Goal: Transaction & Acquisition: Purchase product/service

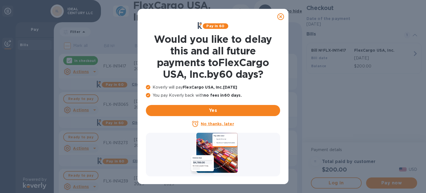
click at [280, 16] on icon at bounding box center [281, 16] width 7 height 7
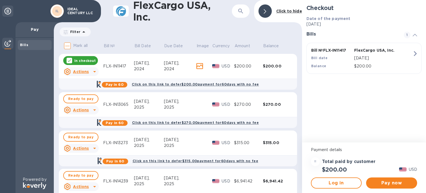
click at [69, 62] on icon at bounding box center [69, 60] width 3 height 2
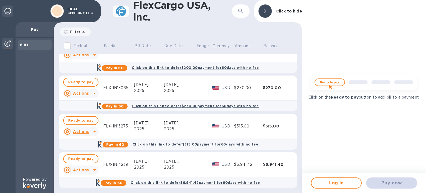
scroll to position [19, 0]
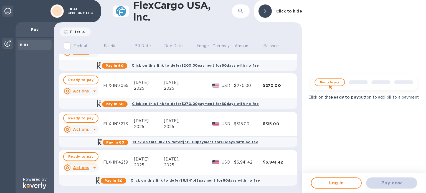
click at [87, 156] on span "Ready to pay" at bounding box center [80, 156] width 25 height 7
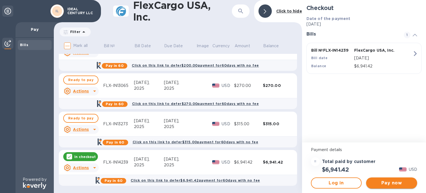
click at [381, 181] on span "Pay now" at bounding box center [392, 183] width 42 height 7
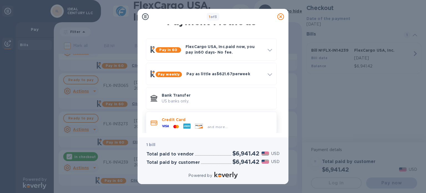
scroll to position [15, 0]
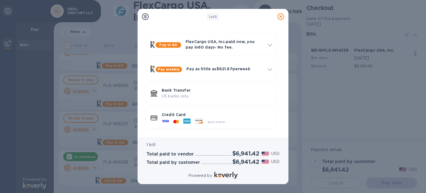
click at [205, 111] on div "Credit Card and more..." at bounding box center [217, 118] width 115 height 16
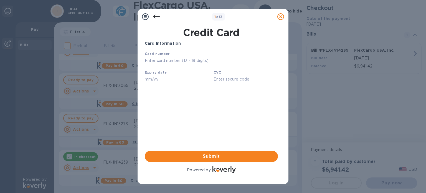
scroll to position [0, 0]
click at [185, 62] on input "text" at bounding box center [211, 61] width 133 height 8
type input "[CREDIT_CARD_NUMBER]"
click at [162, 83] on input "text" at bounding box center [177, 79] width 64 height 8
click at [155, 80] on input "text" at bounding box center [177, 79] width 64 height 8
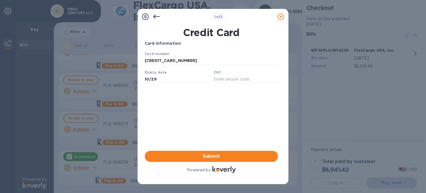
type input "10/29"
click at [227, 76] on div "CVC" at bounding box center [246, 76] width 69 height 19
click at [224, 86] on div "Your browser does not support iframes" at bounding box center [212, 69] width 138 height 40
click at [225, 83] on input "text" at bounding box center [246, 79] width 64 height 8
type input "997"
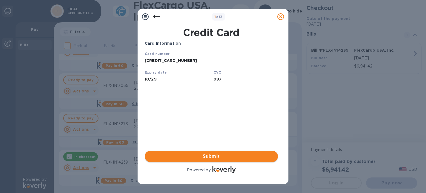
click at [211, 157] on span "Submit" at bounding box center [211, 156] width 124 height 7
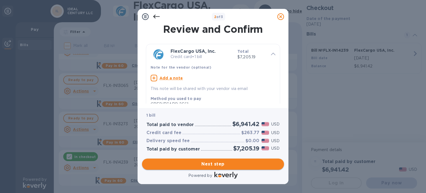
click at [231, 165] on span "Next step" at bounding box center [213, 164] width 133 height 7
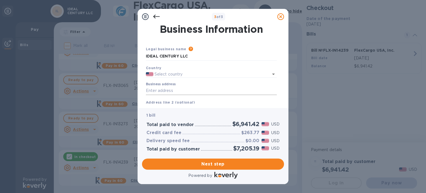
type input "[GEOGRAPHIC_DATA]"
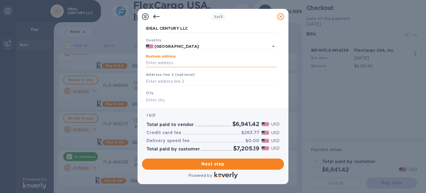
click at [177, 67] on input "Business address" at bounding box center [211, 63] width 131 height 8
type input "[STREET_ADDRESS][PERSON_NAME]"
type input "[PERSON_NAME]"
type input "WY"
type input "82801"
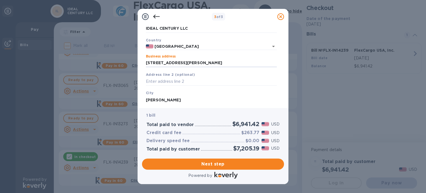
drag, startPoint x: 202, startPoint y: 64, endPoint x: 122, endPoint y: 79, distance: 82.1
click at [122, 79] on div "3 of 3 Business Information Legal business name Please provide the legal name t…" at bounding box center [213, 96] width 426 height 193
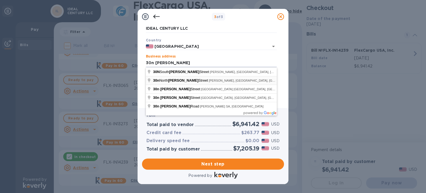
type input "[STREET_ADDRESS][PERSON_NAME]"
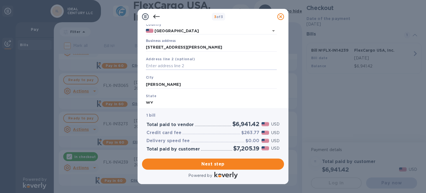
scroll to position [56, 0]
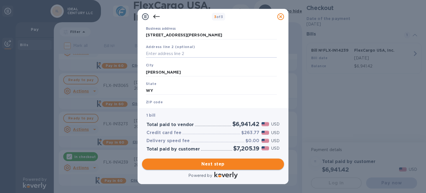
click at [209, 161] on span "Next step" at bounding box center [213, 164] width 133 height 7
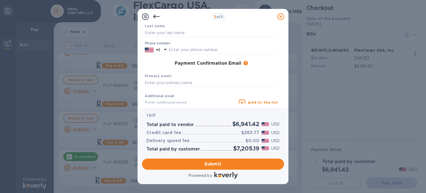
scroll to position [0, 0]
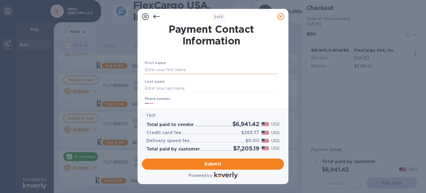
click at [166, 67] on input "text" at bounding box center [211, 70] width 133 height 8
type input "tenghuong"
type input "ng"
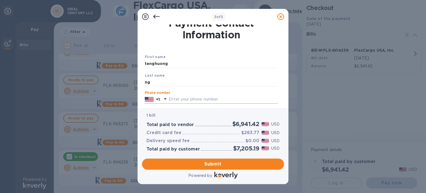
click at [159, 99] on p "+1" at bounding box center [158, 100] width 4 height 6
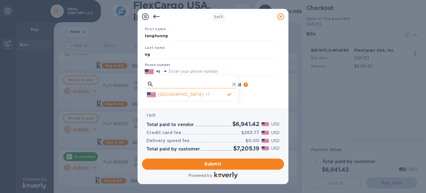
click at [162, 84] on input "text" at bounding box center [193, 84] width 74 height 8
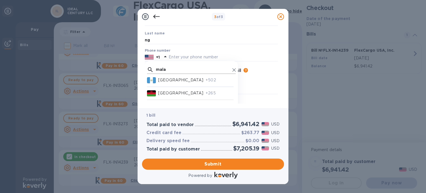
scroll to position [62, 0]
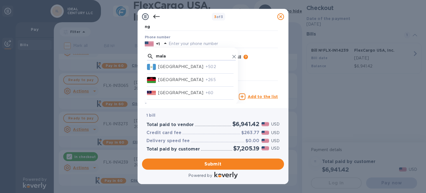
type input "mala"
click at [169, 92] on p "[GEOGRAPHIC_DATA]" at bounding box center [180, 93] width 45 height 6
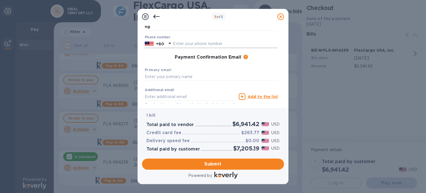
click at [201, 42] on input "text" at bounding box center [225, 44] width 105 height 8
type input "194580433"
click at [174, 77] on input "text" at bounding box center [211, 77] width 133 height 8
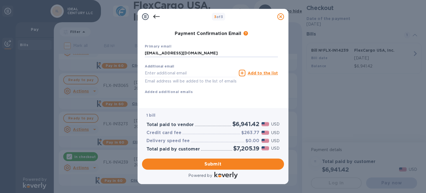
scroll to position [92, 0]
type input "[EMAIL_ADDRESS][DOMAIN_NAME]"
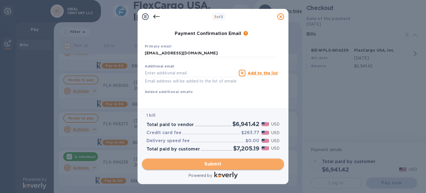
click at [213, 165] on span "Submit" at bounding box center [213, 164] width 133 height 7
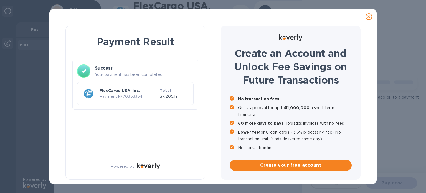
scroll to position [0, 0]
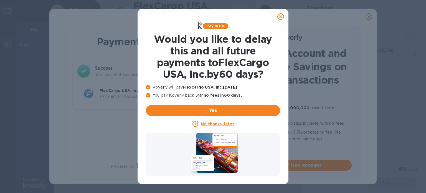
click at [279, 17] on icon at bounding box center [281, 16] width 7 height 7
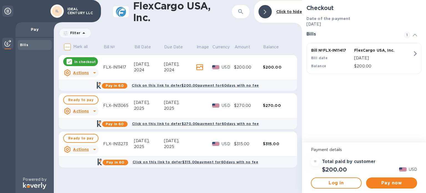
click at [78, 61] on p "In checkout" at bounding box center [84, 61] width 21 height 5
